Goal: Information Seeking & Learning: Check status

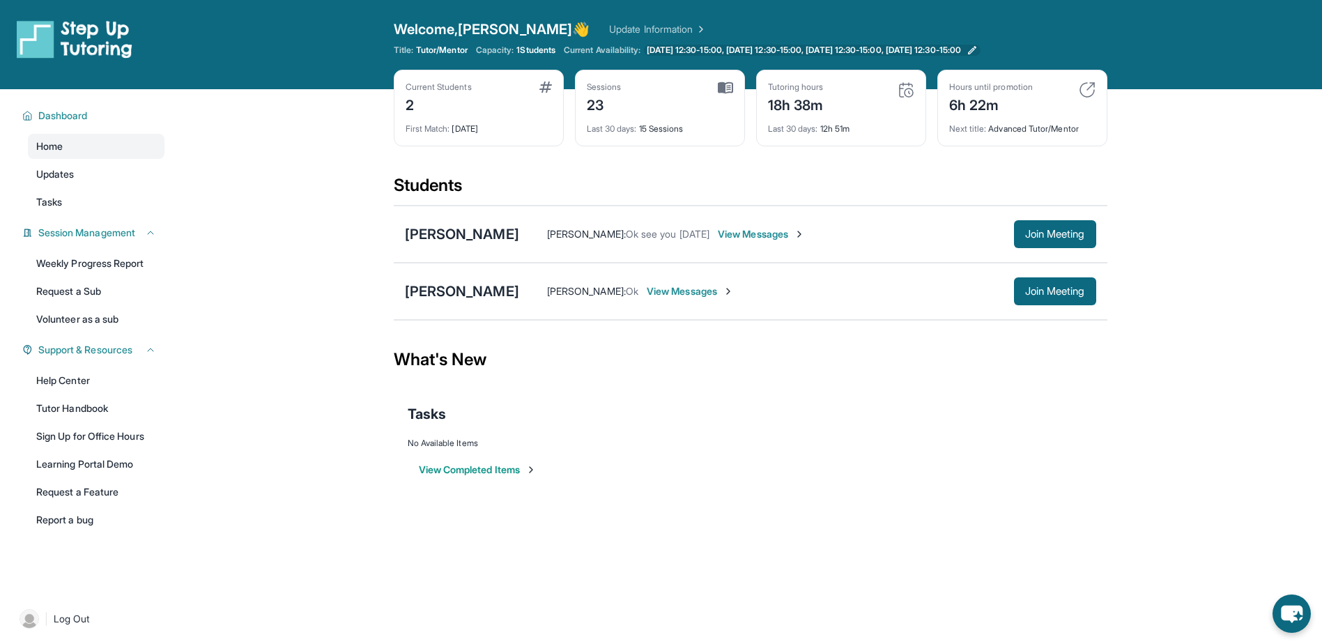
click at [891, 49] on span "[DATE] 12:30-15:00, [DATE] 12:30-15:00, [DATE] 12:30-15:00, [DATE] 12:30-15:00" at bounding box center [804, 50] width 314 height 11
click at [743, 46] on span "[DATE] 12:30-15:00, [DATE] 12:30-15:00, [DATE] 12:30-15:00, [DATE] 12:30-15:00" at bounding box center [804, 50] width 314 height 11
click at [1088, 87] on img at bounding box center [1087, 90] width 17 height 17
click at [723, 432] on div "Tasks" at bounding box center [751, 413] width 686 height 47
click at [109, 265] on link "Weekly Progress Report" at bounding box center [96, 263] width 137 height 25
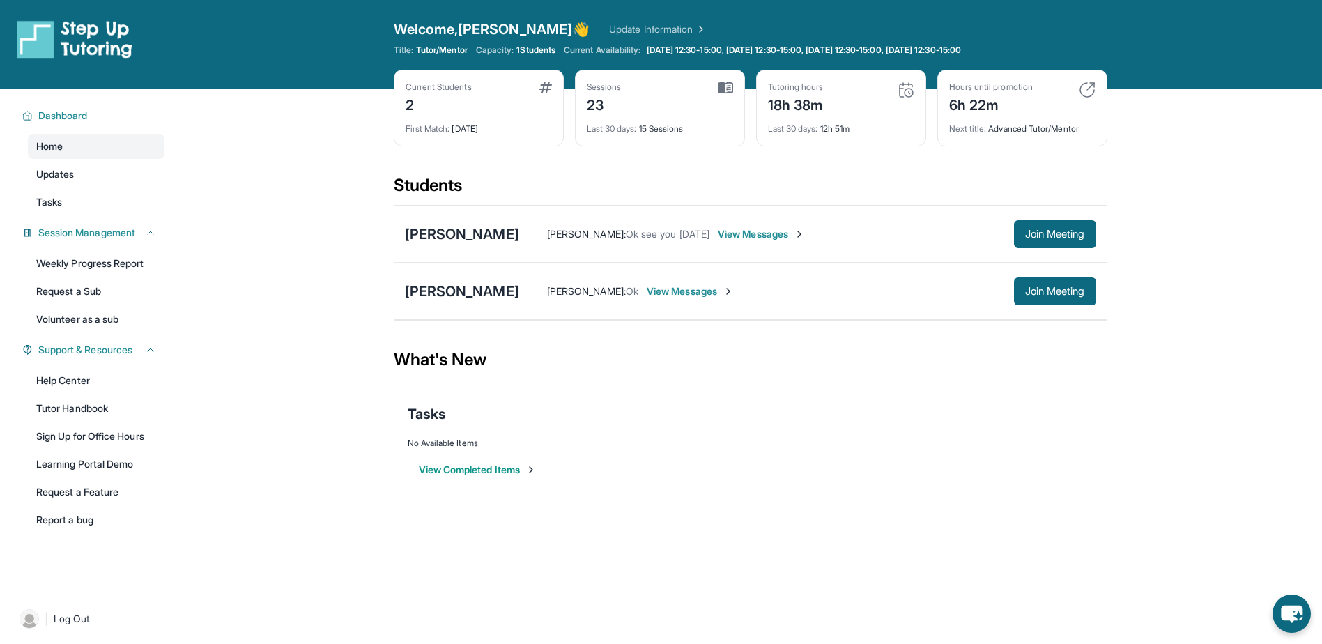
click at [481, 476] on button "View Completed Items" at bounding box center [478, 470] width 118 height 14
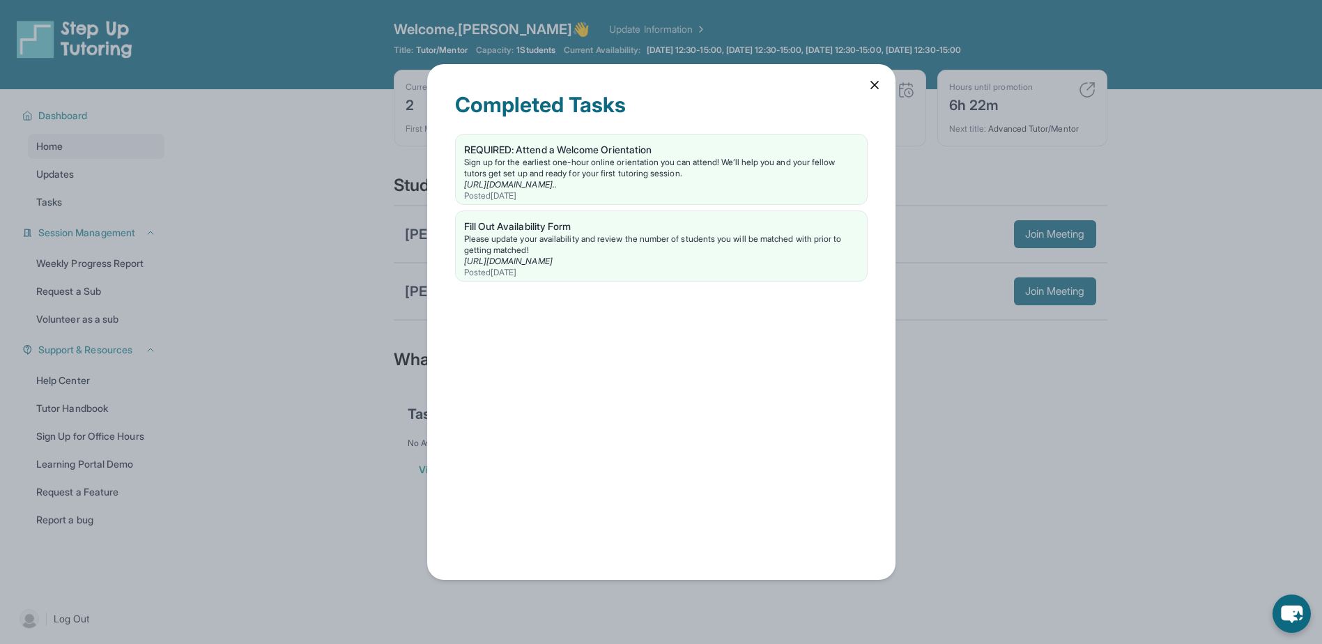
click at [880, 89] on icon at bounding box center [874, 85] width 14 height 14
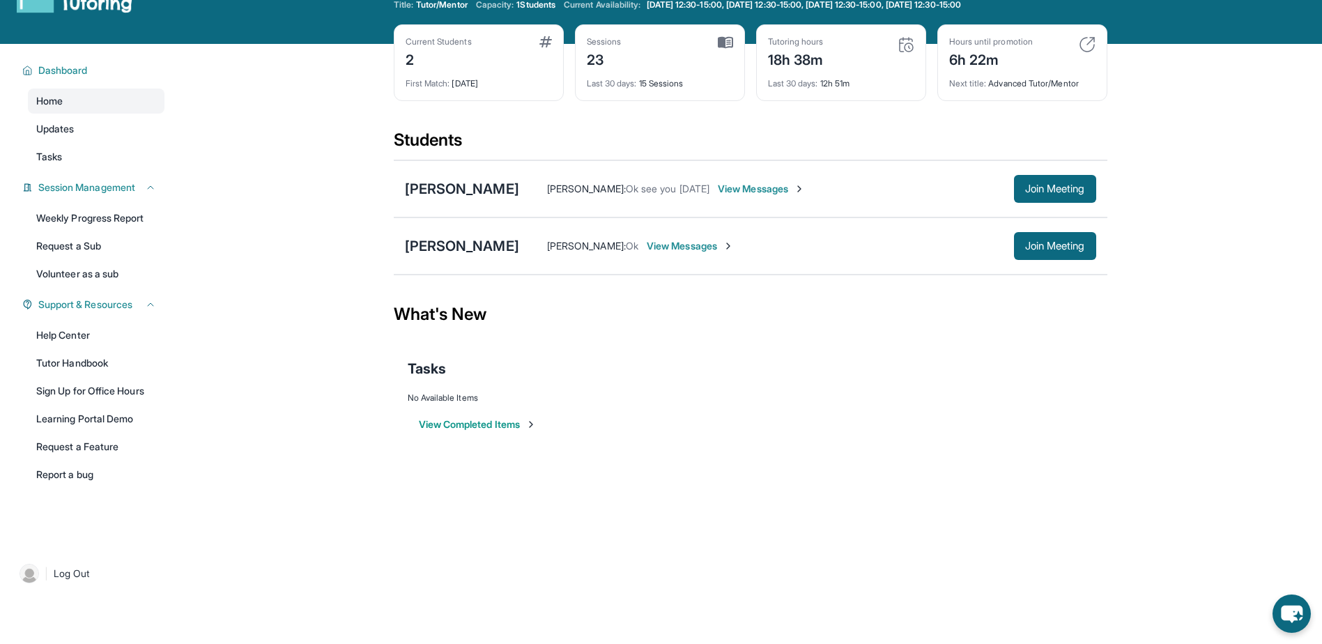
scroll to position [89, 0]
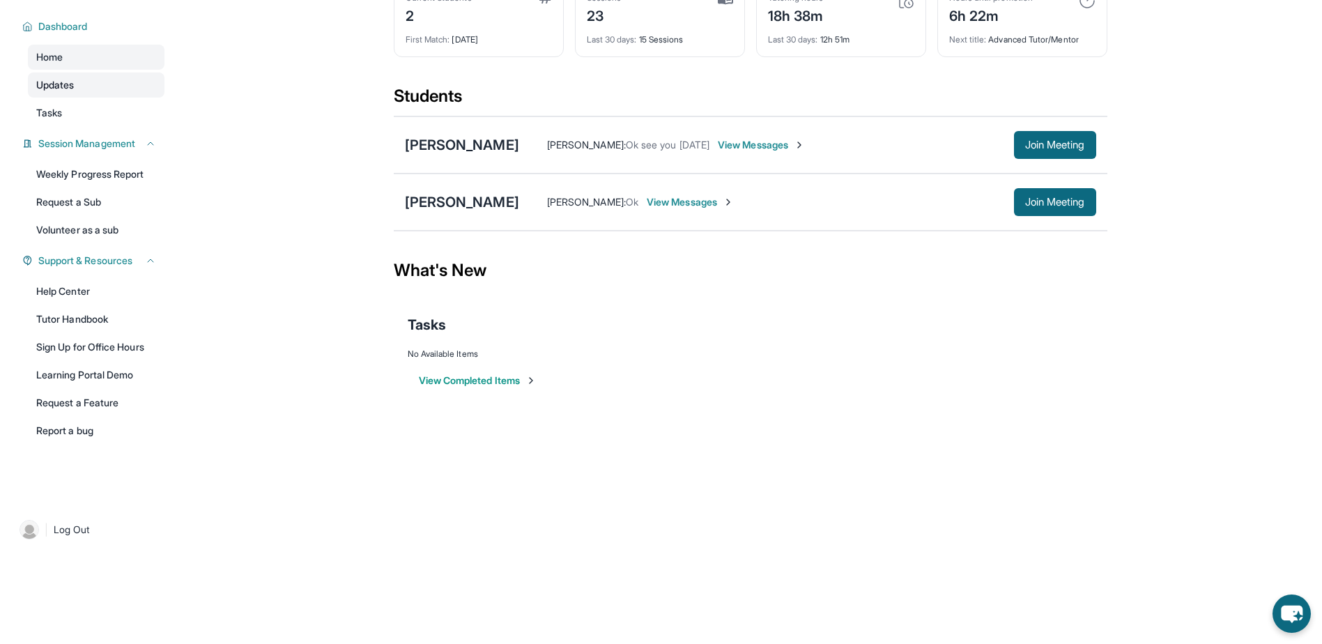
click at [80, 83] on link "Updates" at bounding box center [96, 84] width 137 height 25
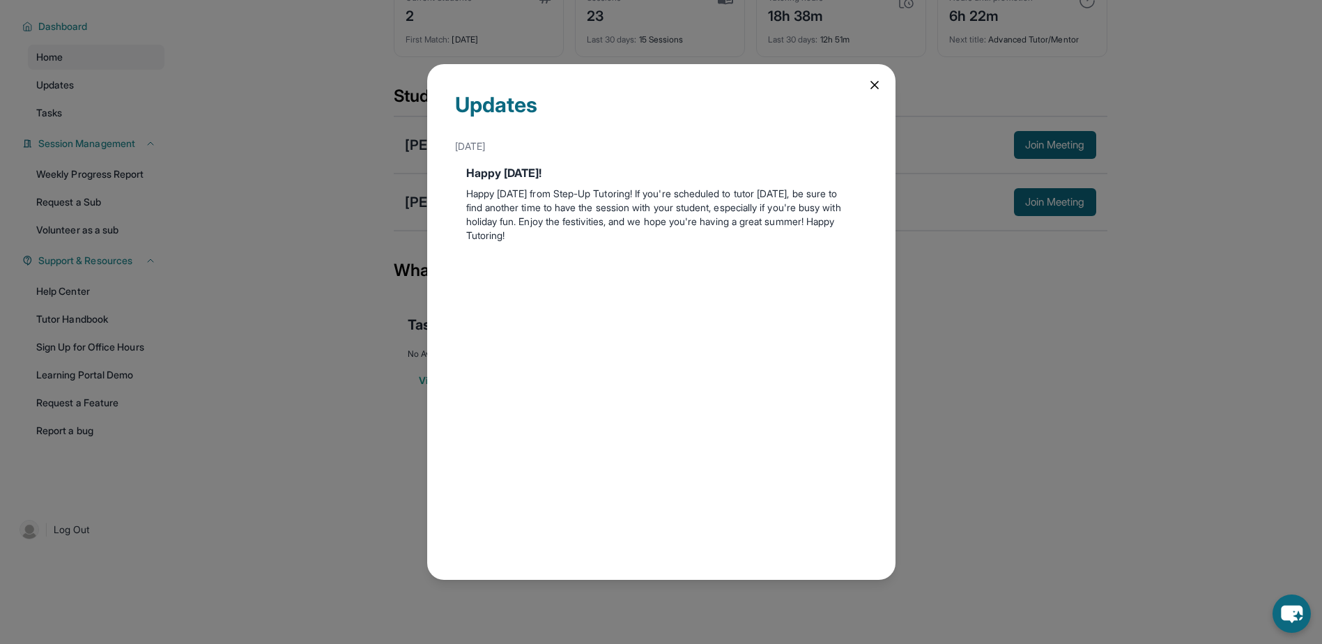
click at [867, 91] on icon at bounding box center [874, 85] width 14 height 14
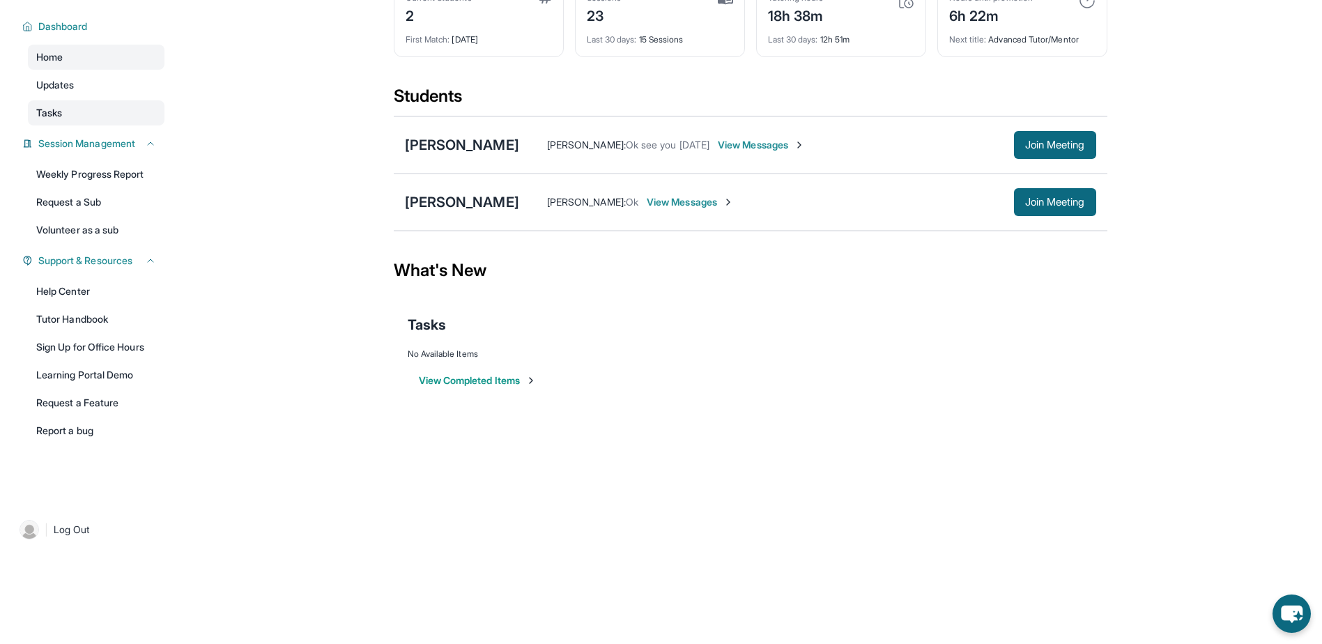
click at [34, 105] on link "Tasks" at bounding box center [96, 112] width 137 height 25
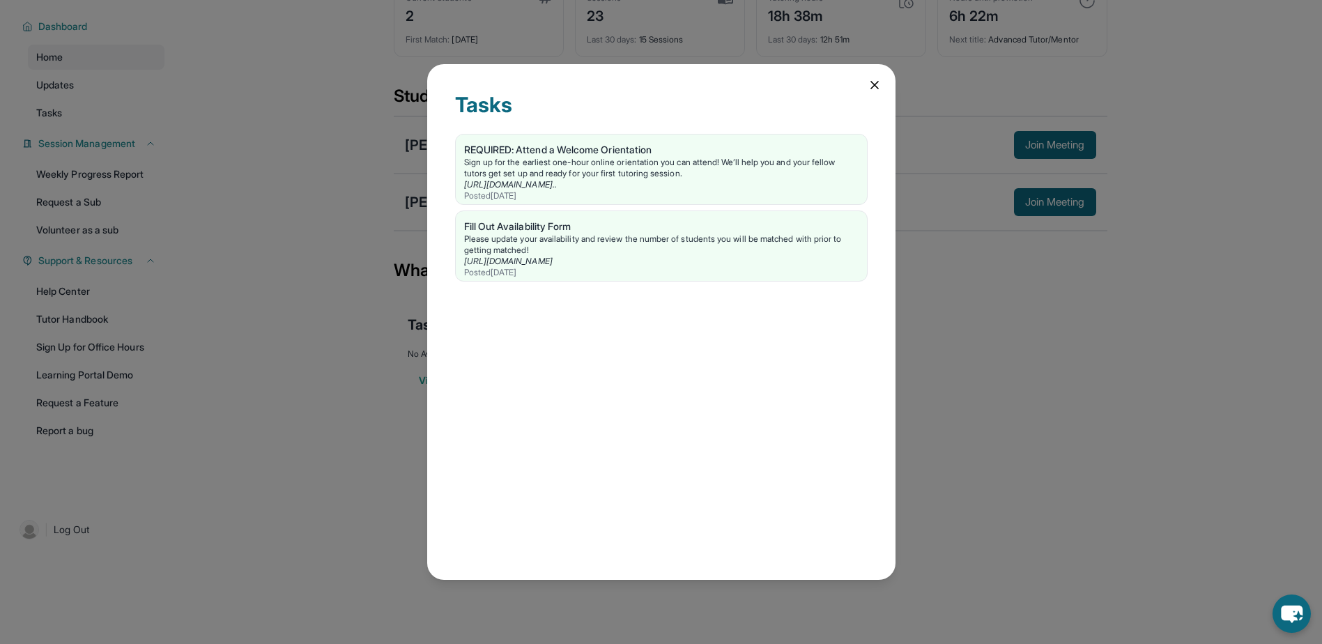
click at [879, 87] on icon at bounding box center [874, 85] width 14 height 14
